Goal: Transaction & Acquisition: Purchase product/service

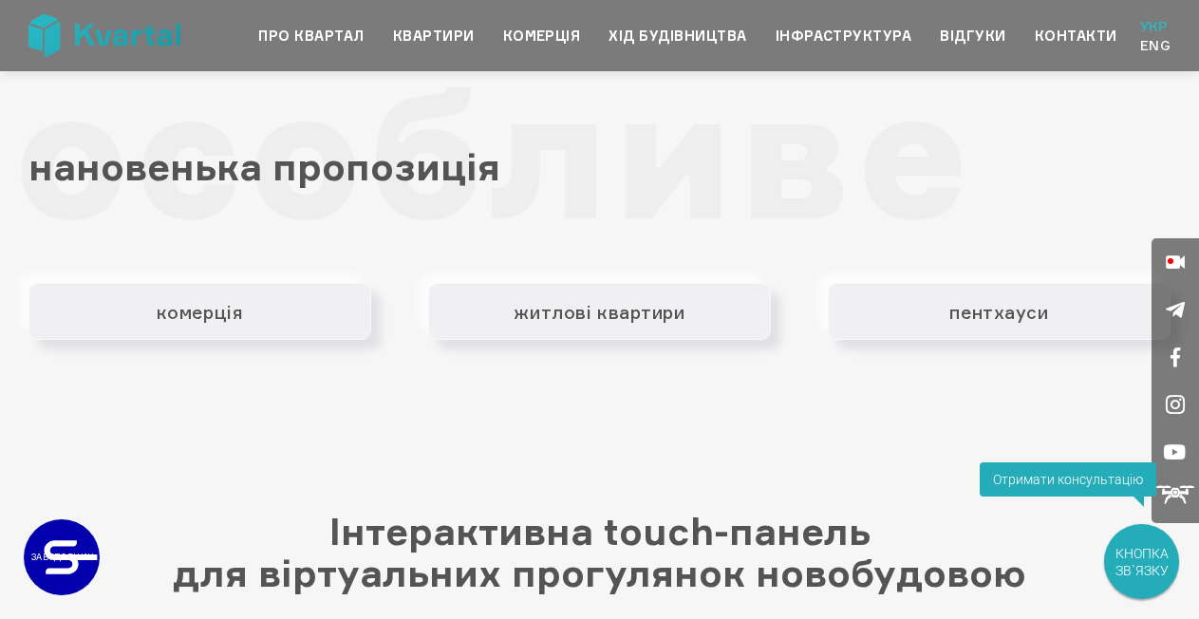
scroll to position [2478, 0]
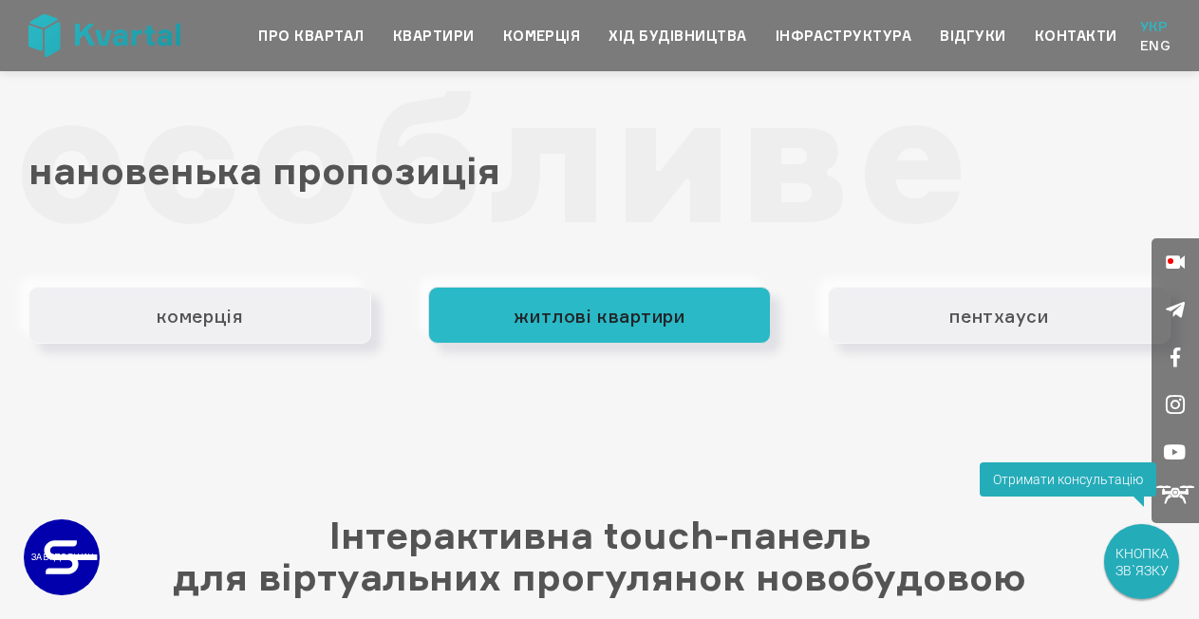
click at [524, 331] on button "житлові квартири" at bounding box center [599, 315] width 343 height 57
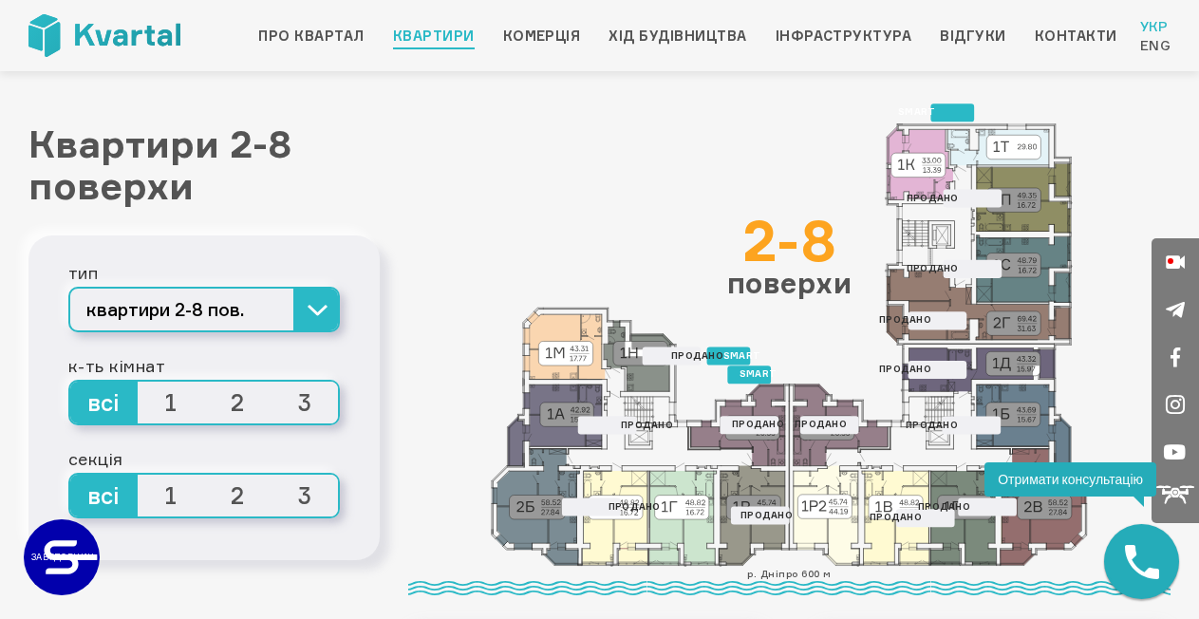
click at [765, 402] on icon at bounding box center [738, 425] width 94 height 82
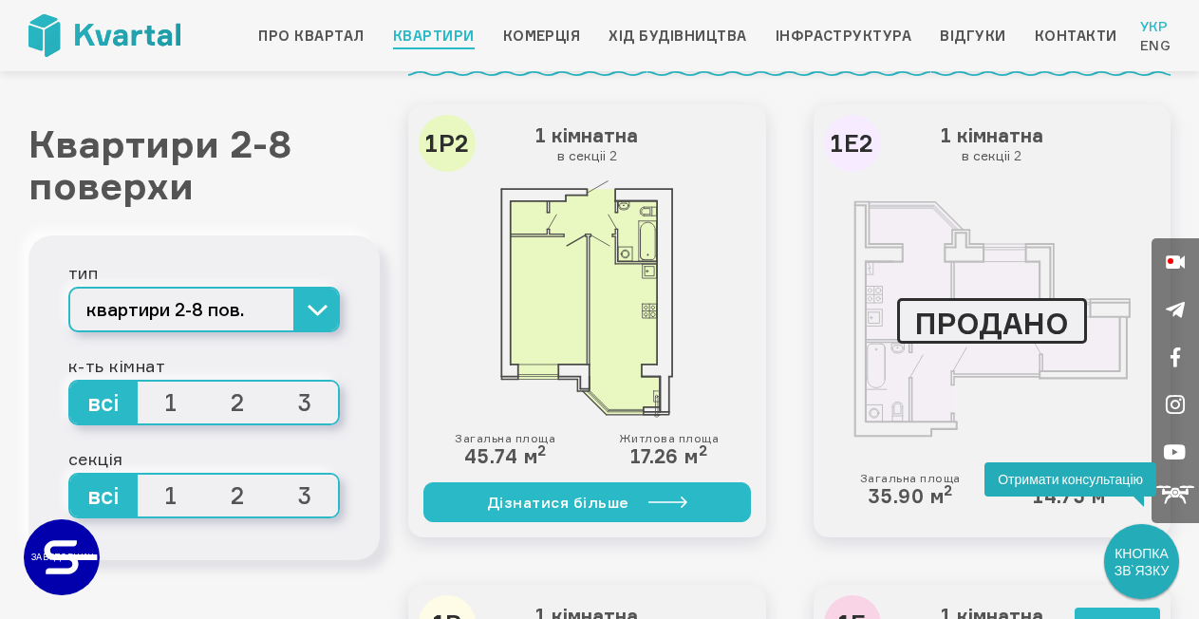
scroll to position [646, 0]
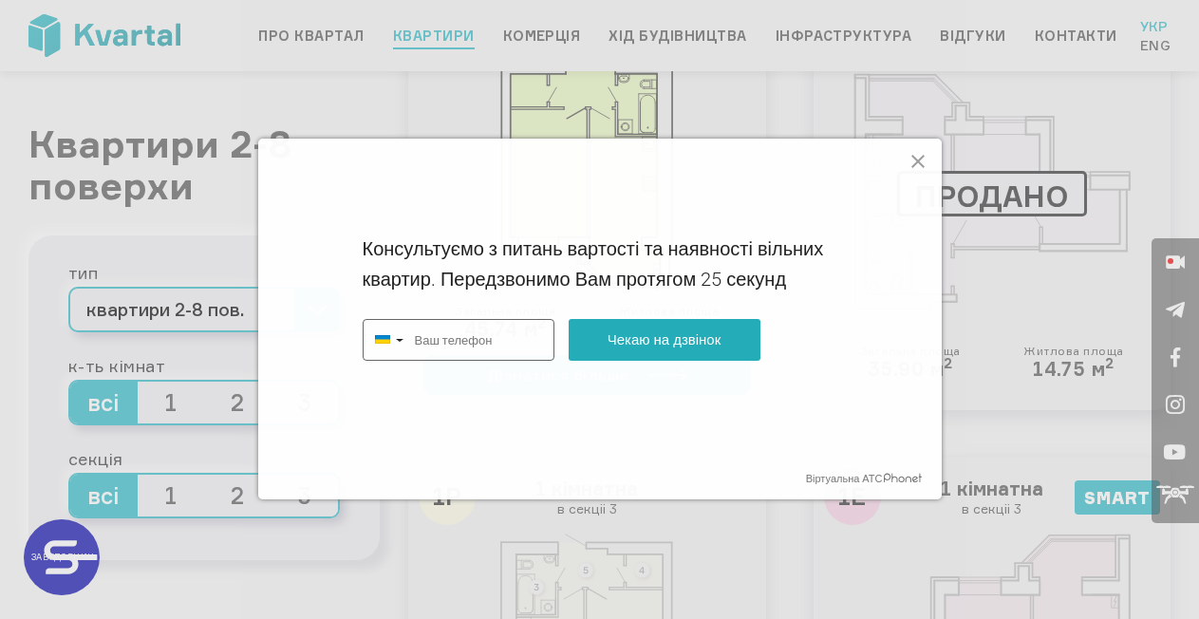
type input "+380"
click at [920, 160] on icon at bounding box center [918, 161] width 23 height 23
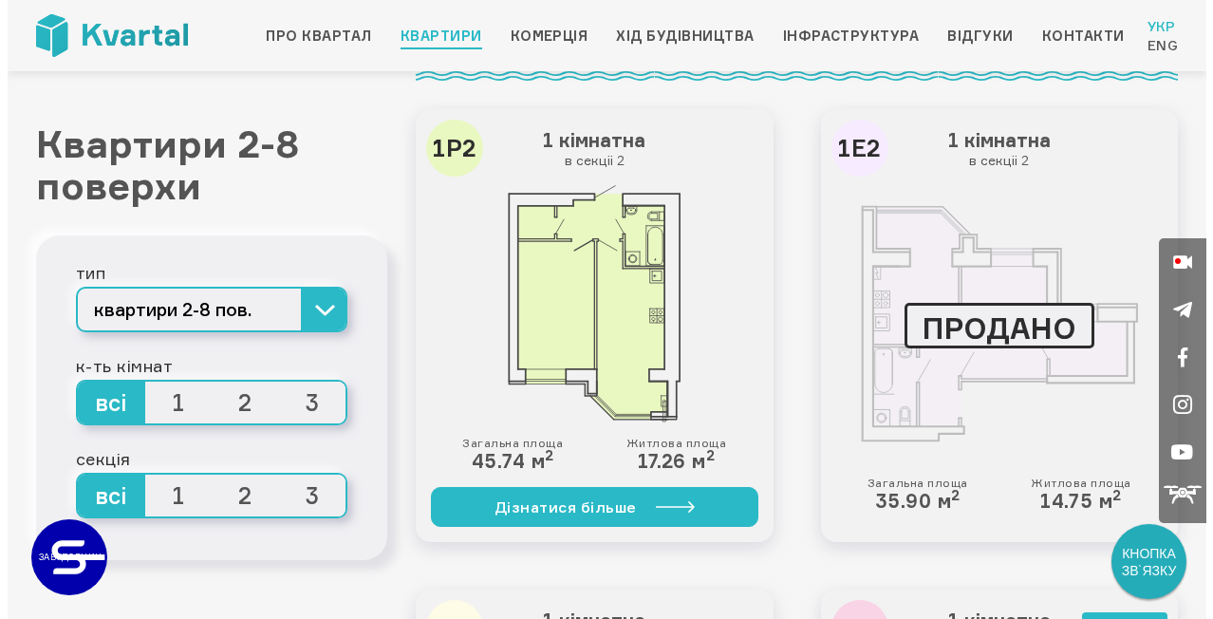
scroll to position [0, 0]
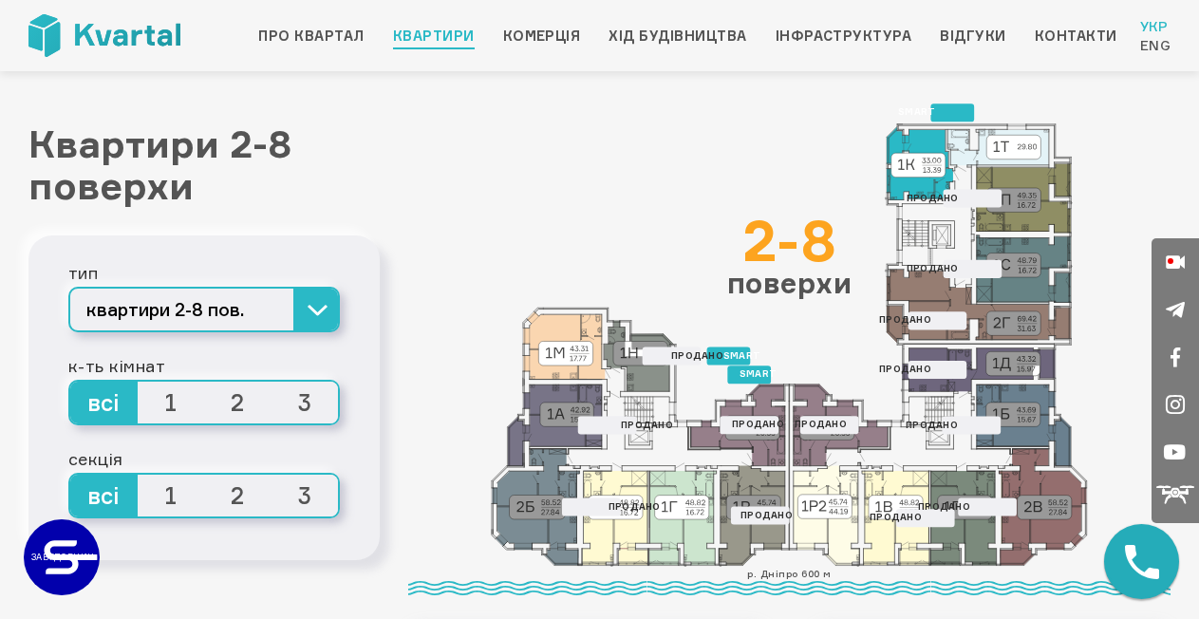
click at [926, 138] on icon at bounding box center [920, 162] width 66 height 73
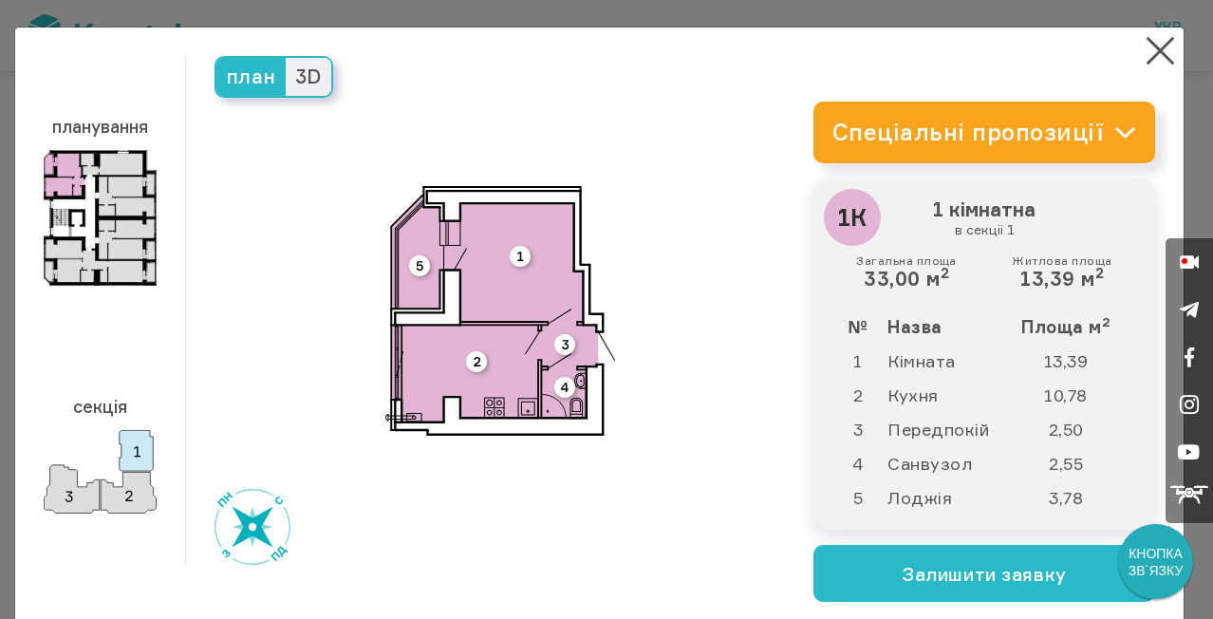
scroll to position [4, 0]
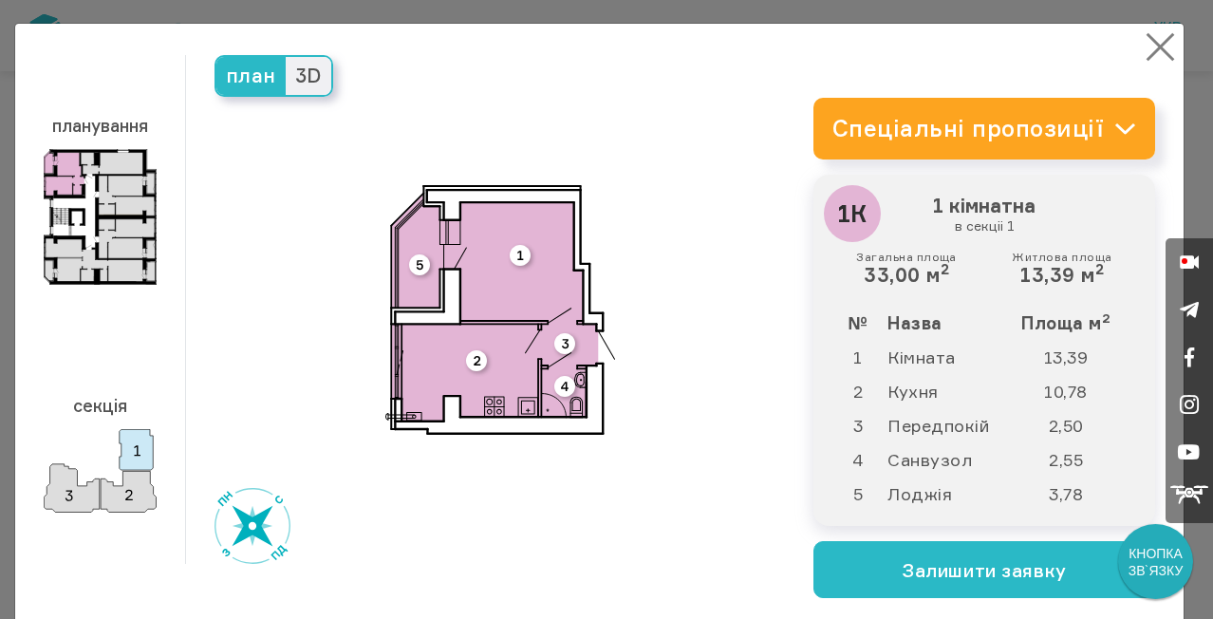
click at [1146, 39] on button "×" at bounding box center [1160, 46] width 37 height 37
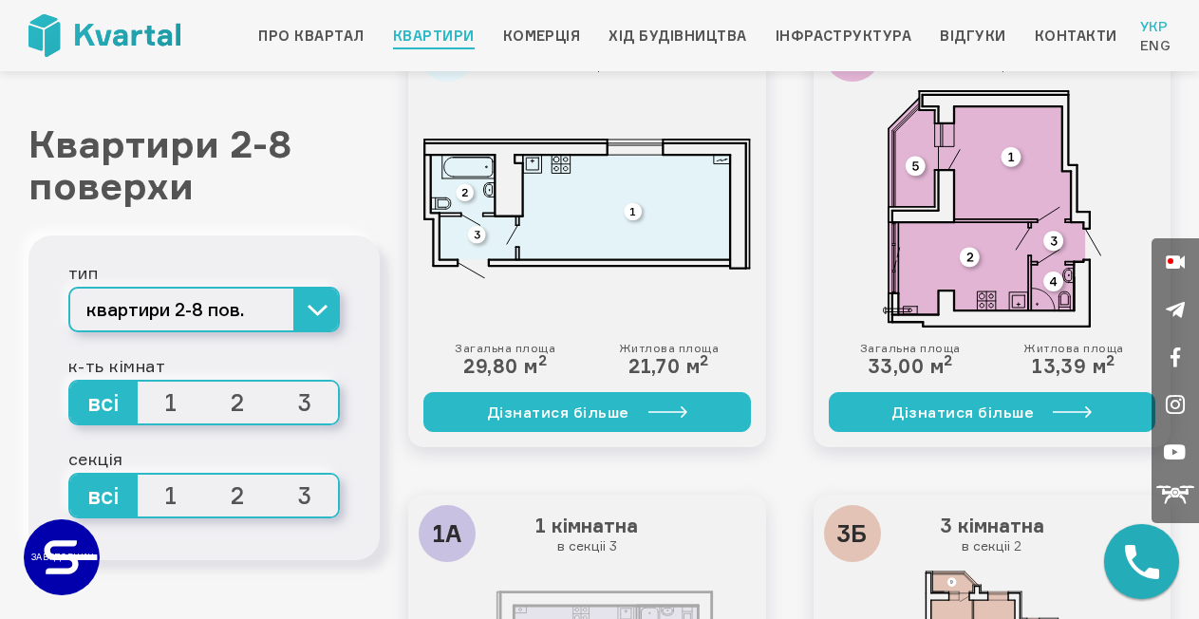
scroll to position [2006, 0]
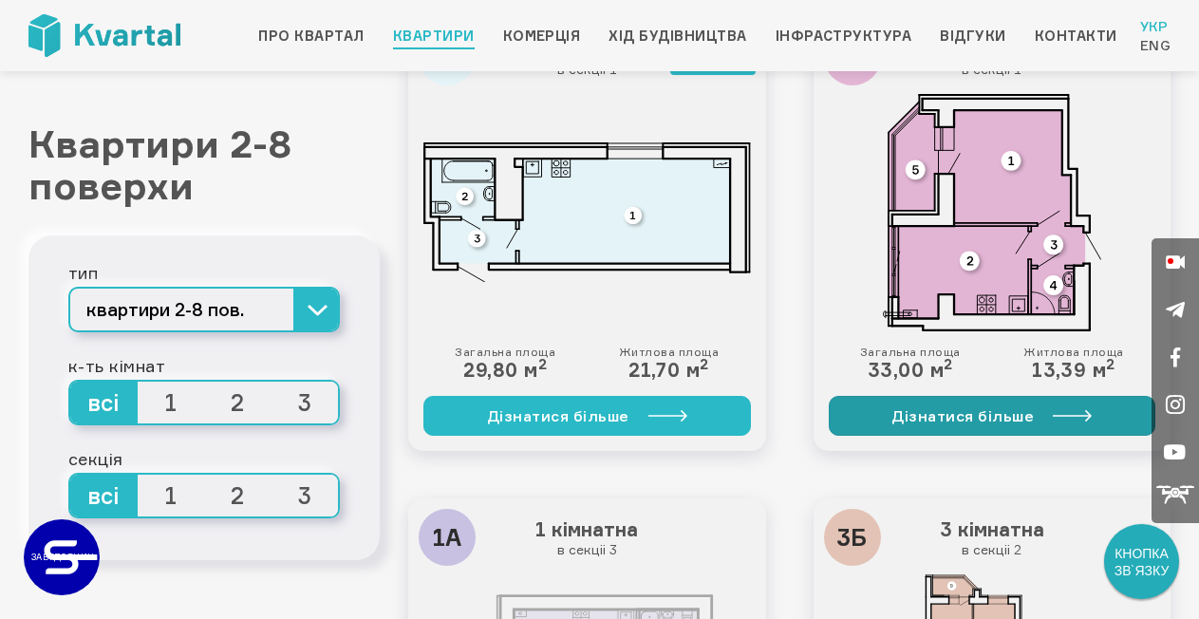
click at [924, 420] on link "Дізнатися більше" at bounding box center [992, 416] width 327 height 40
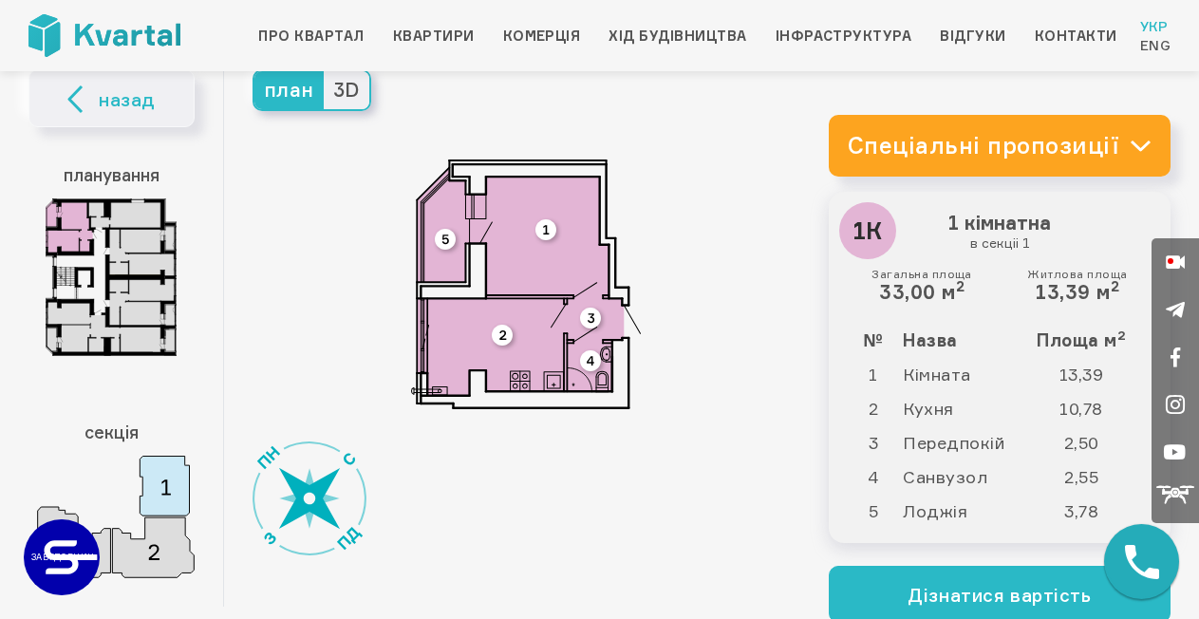
scroll to position [44, 0]
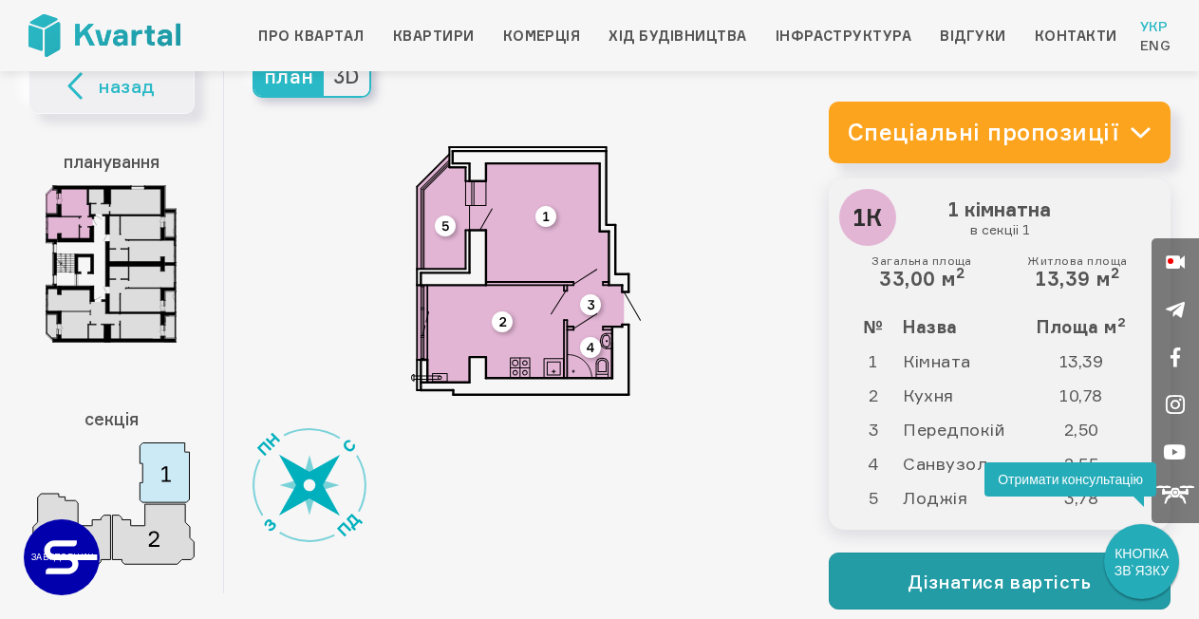
click at [964, 587] on button "Дізнатися вартість" at bounding box center [1000, 580] width 342 height 57
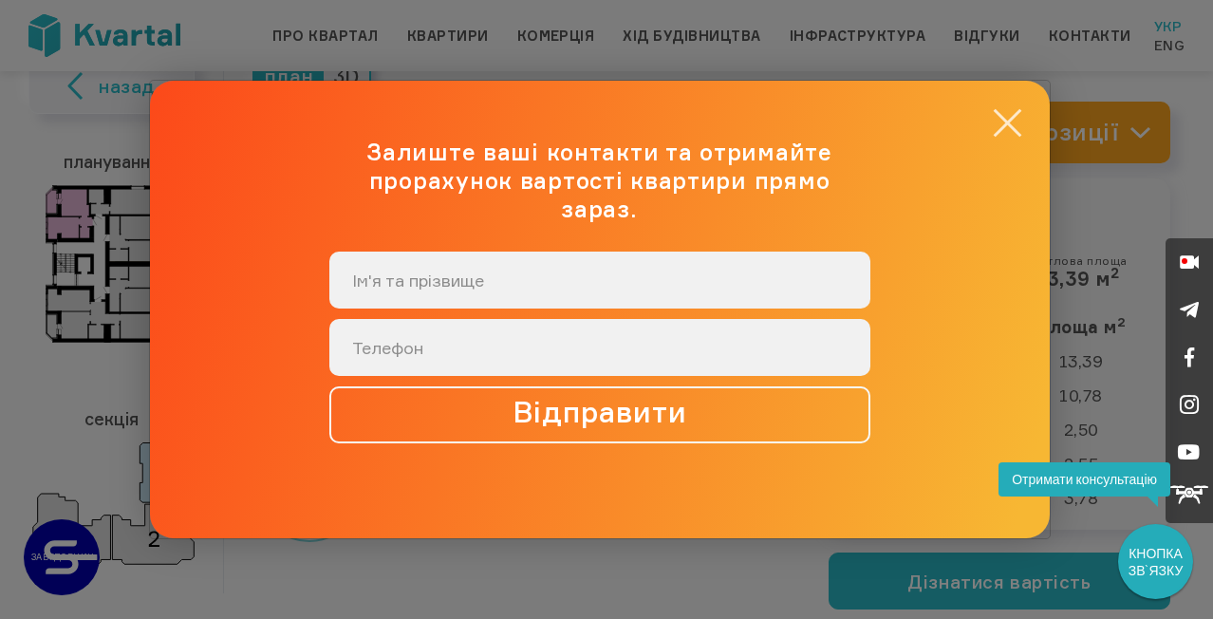
click at [1005, 135] on button "×" at bounding box center [1007, 122] width 37 height 37
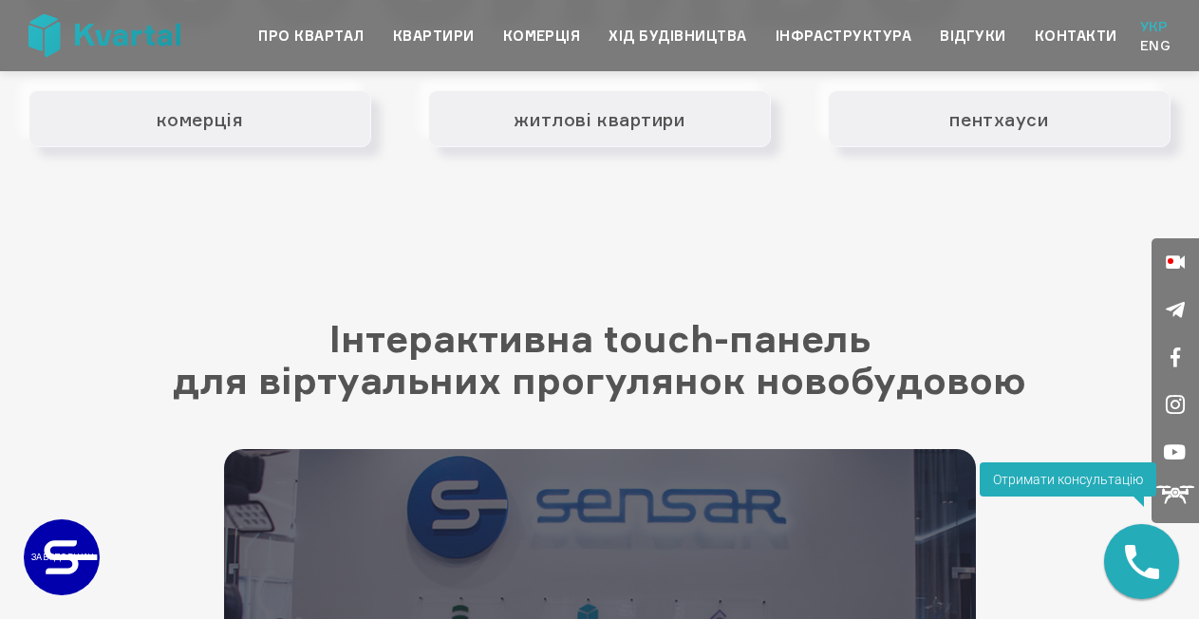
scroll to position [2639, 0]
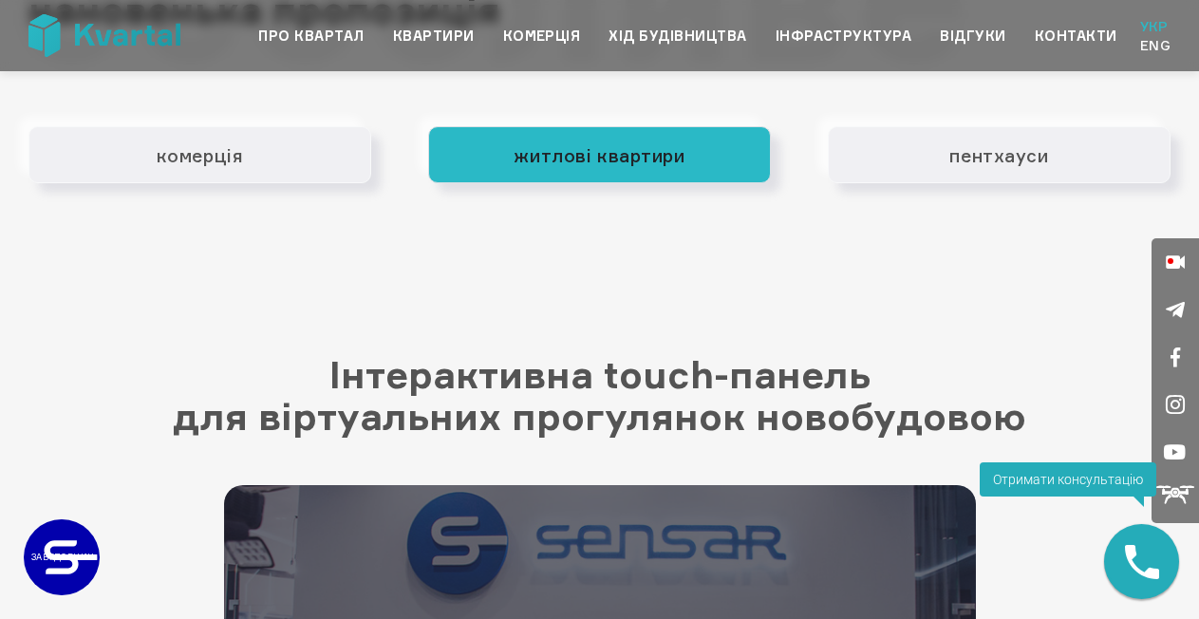
click at [700, 171] on button "житлові квартири" at bounding box center [599, 154] width 343 height 57
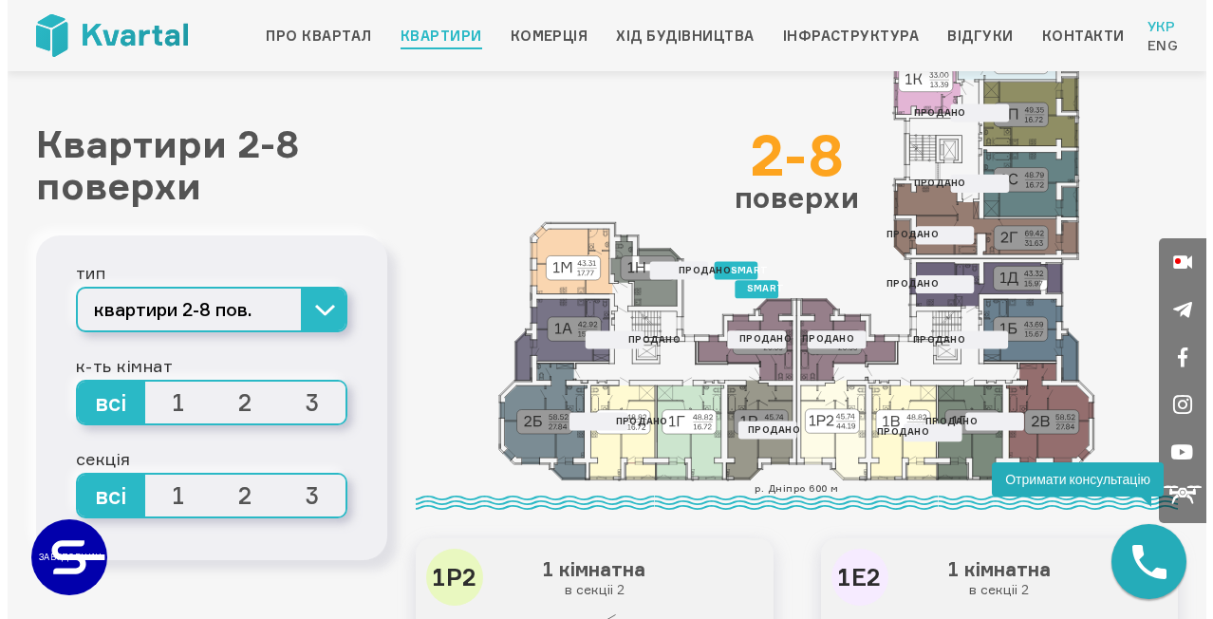
scroll to position [89, 0]
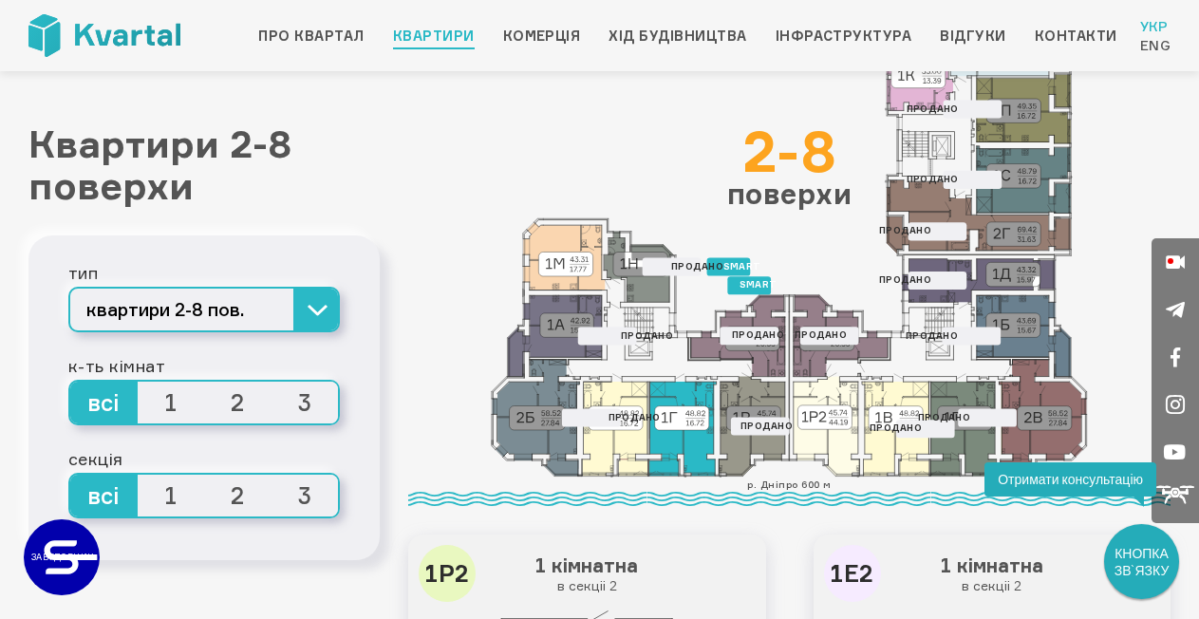
click at [692, 437] on icon at bounding box center [682, 429] width 67 height 94
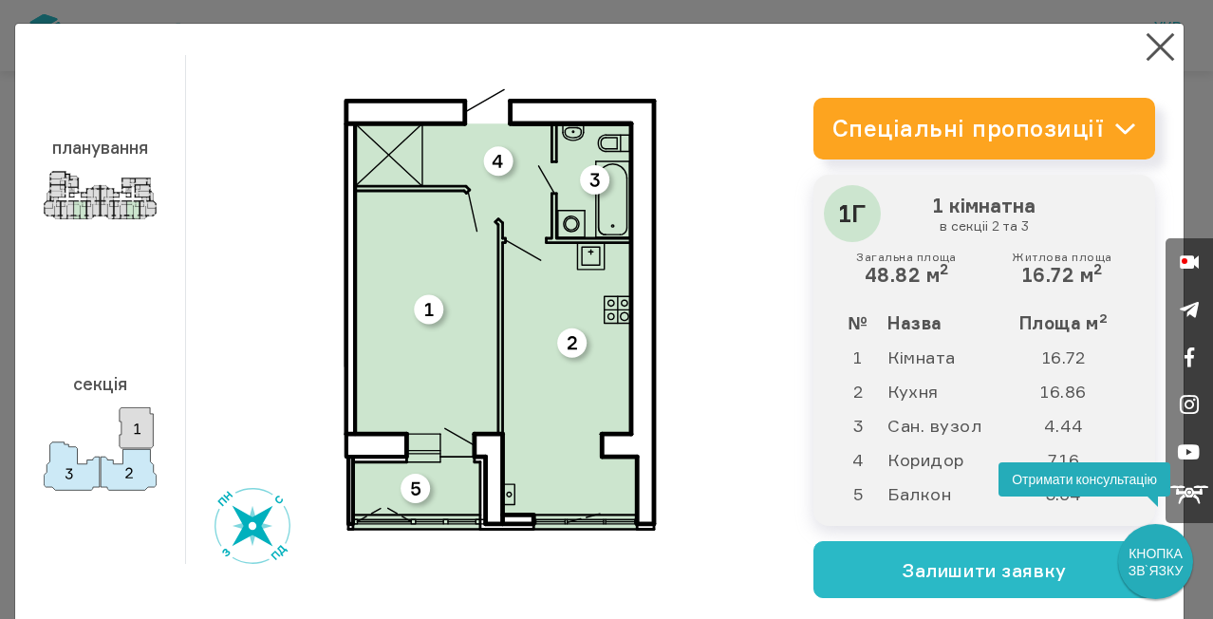
scroll to position [38, 0]
